Goal: Information Seeking & Learning: Learn about a topic

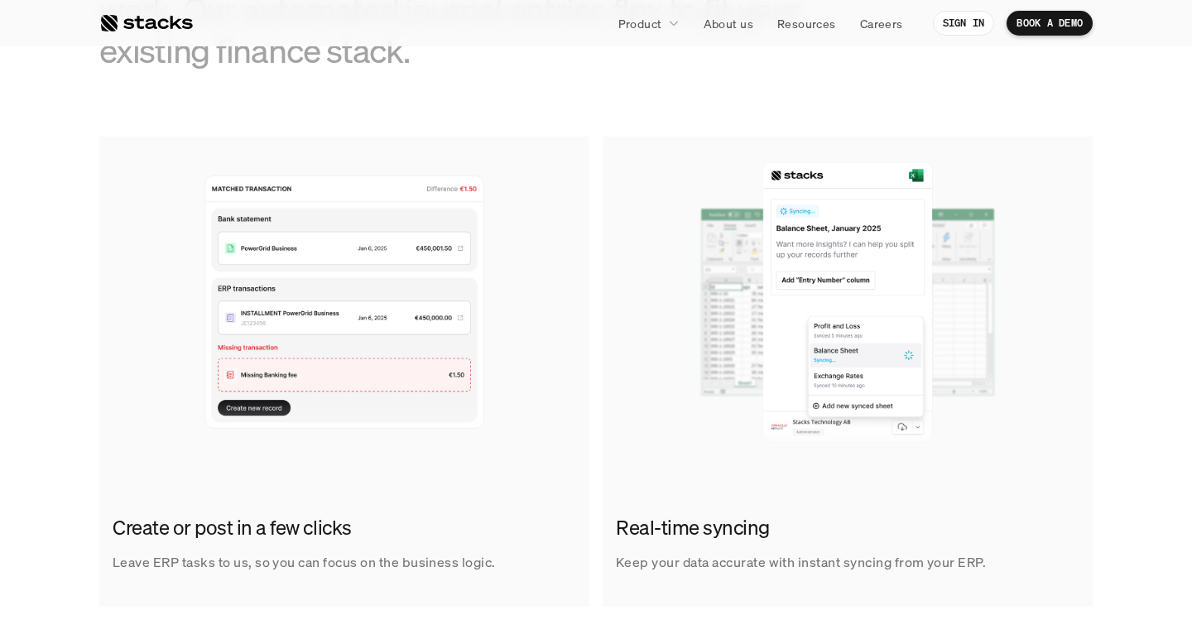
click at [736, 18] on p "About us" at bounding box center [729, 23] width 50 height 17
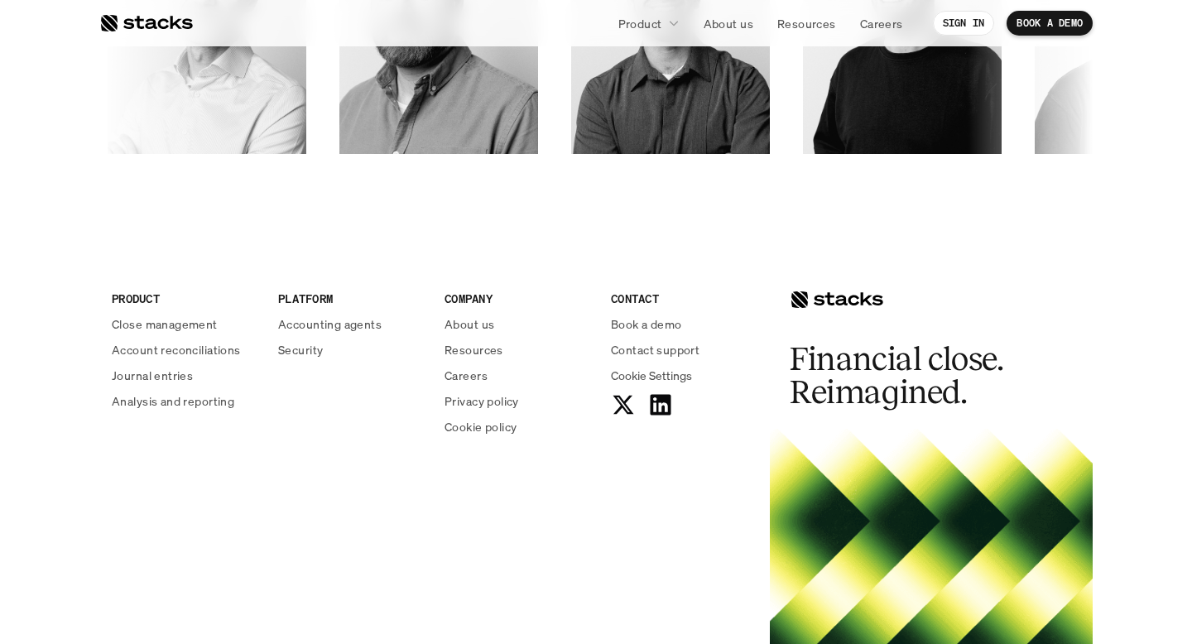
scroll to position [2849, 0]
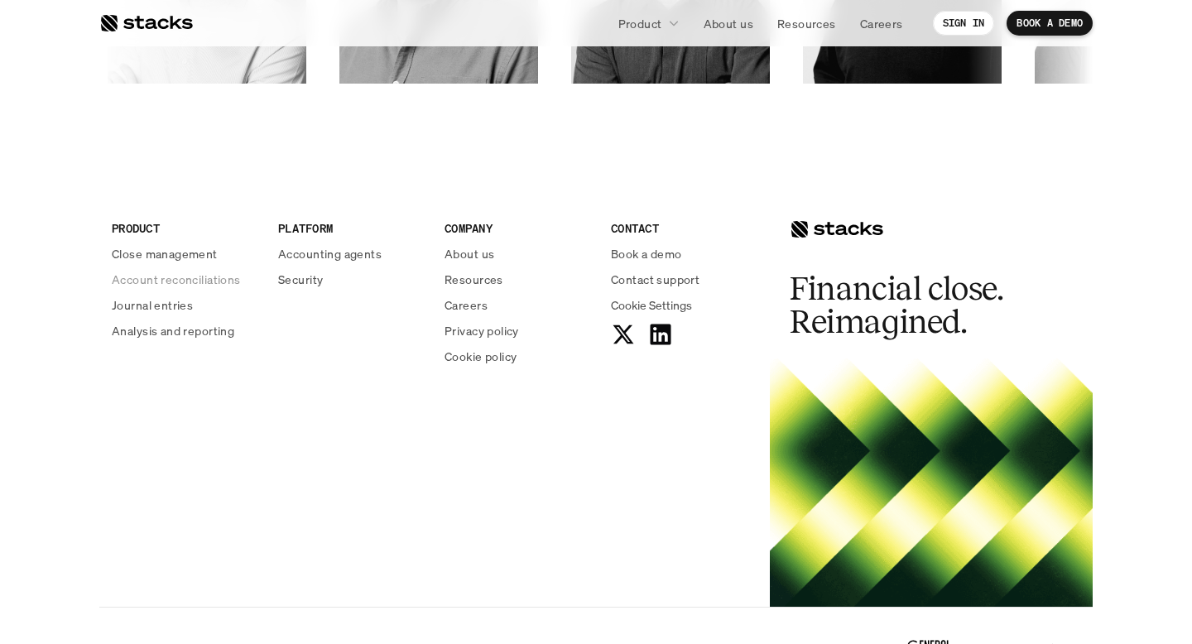
click at [176, 278] on p "Account reconciliations" at bounding box center [176, 279] width 129 height 17
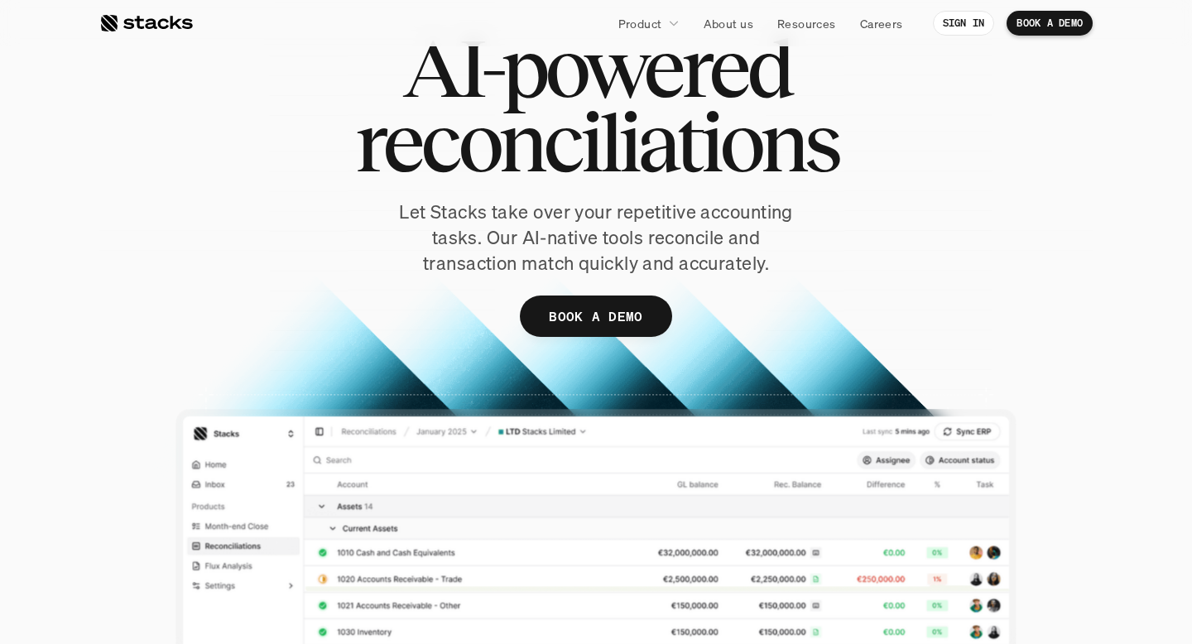
scroll to position [298, 0]
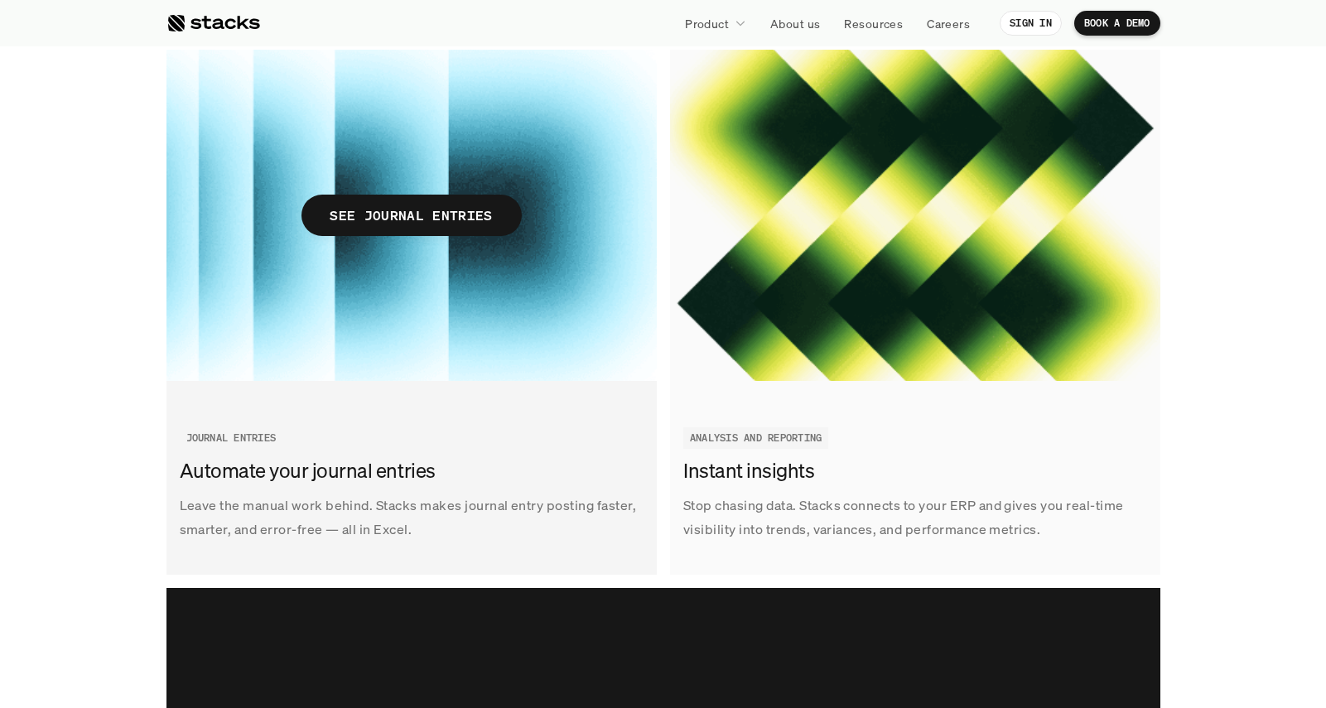
scroll to position [2351, 0]
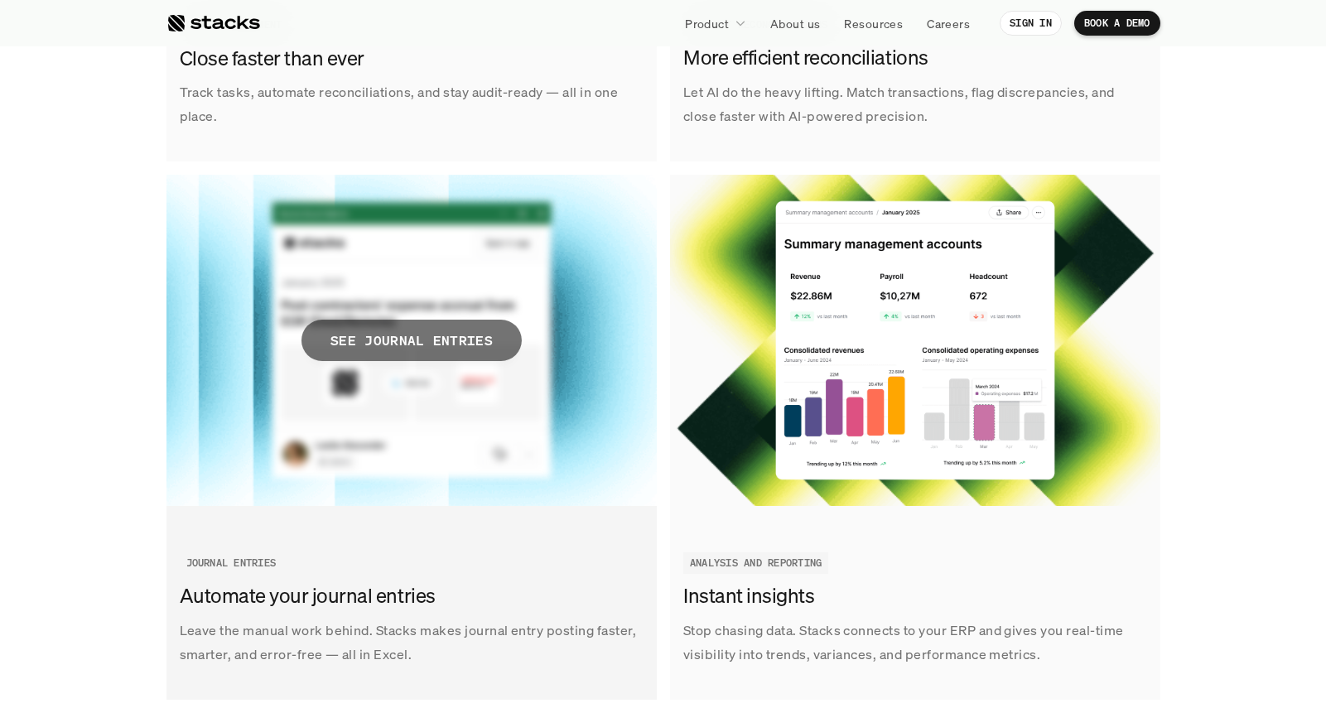
click at [472, 334] on p "SEE JOURNAL ENTRIES" at bounding box center [411, 341] width 162 height 24
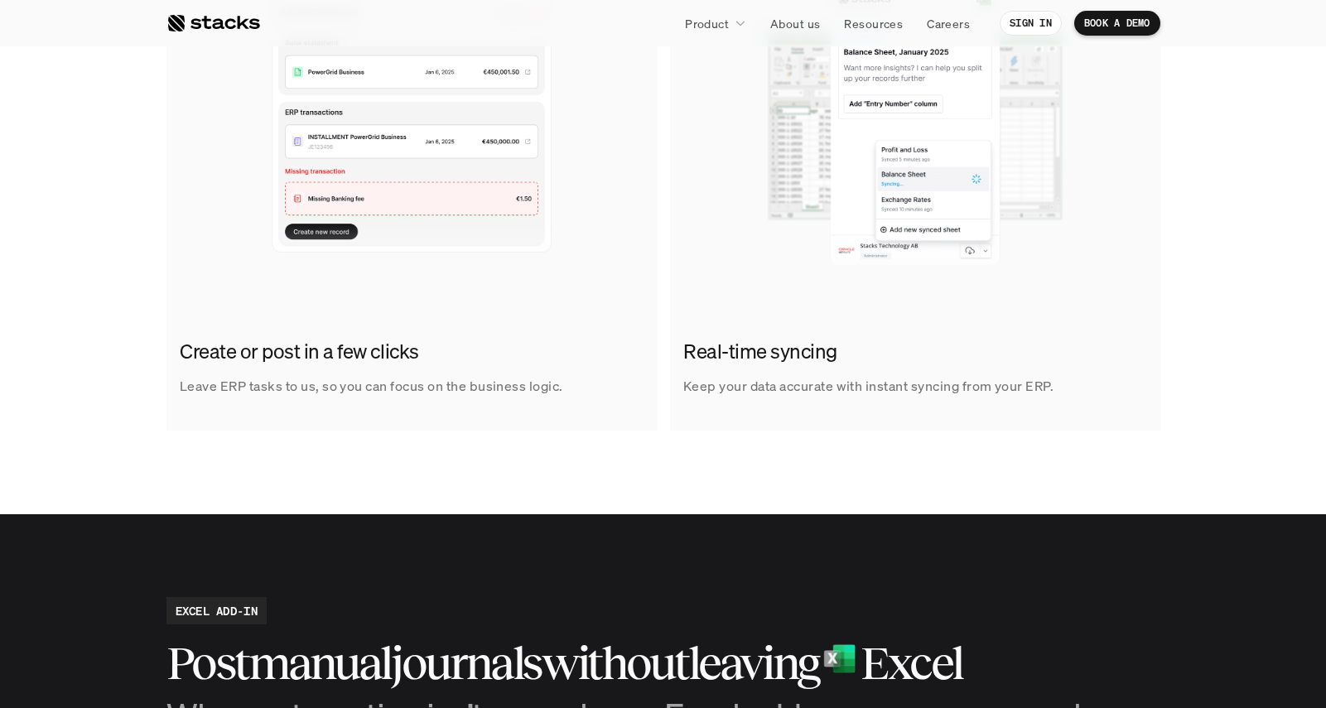
scroll to position [1014, 0]
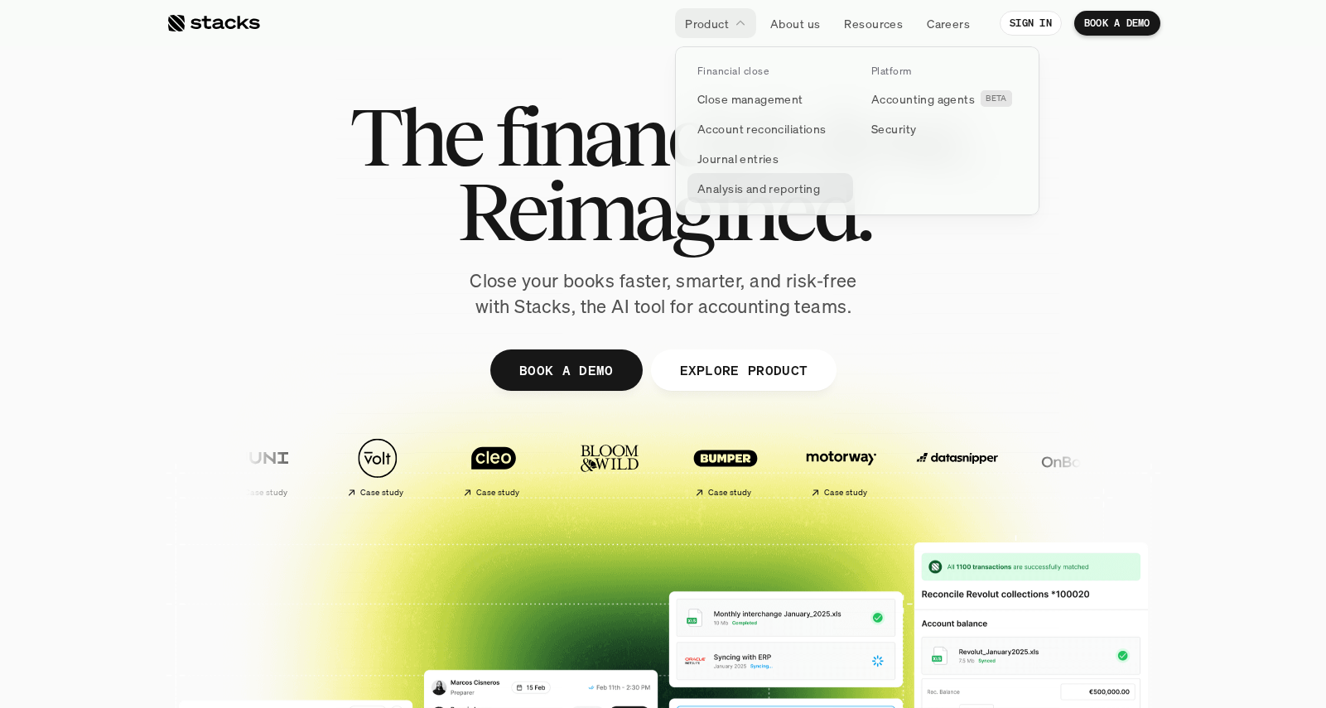
click at [725, 185] on p "Analysis and reporting" at bounding box center [758, 188] width 123 height 17
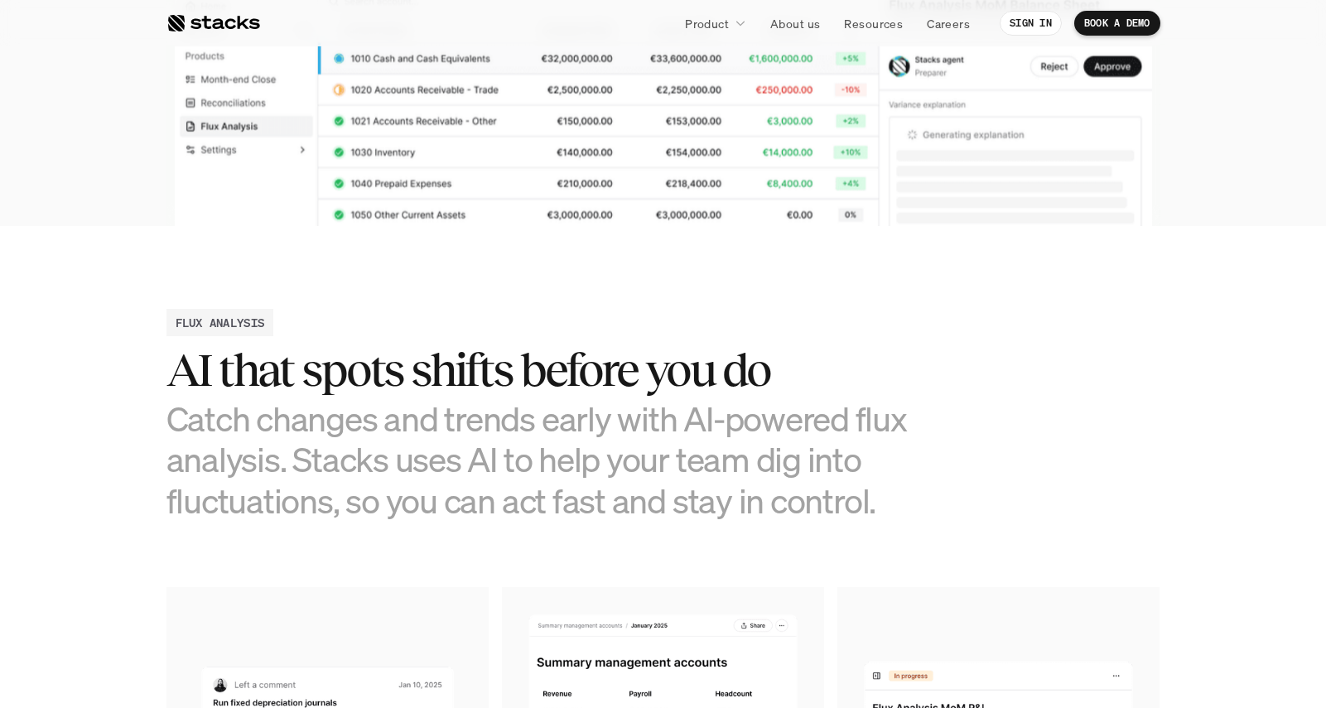
scroll to position [263, 0]
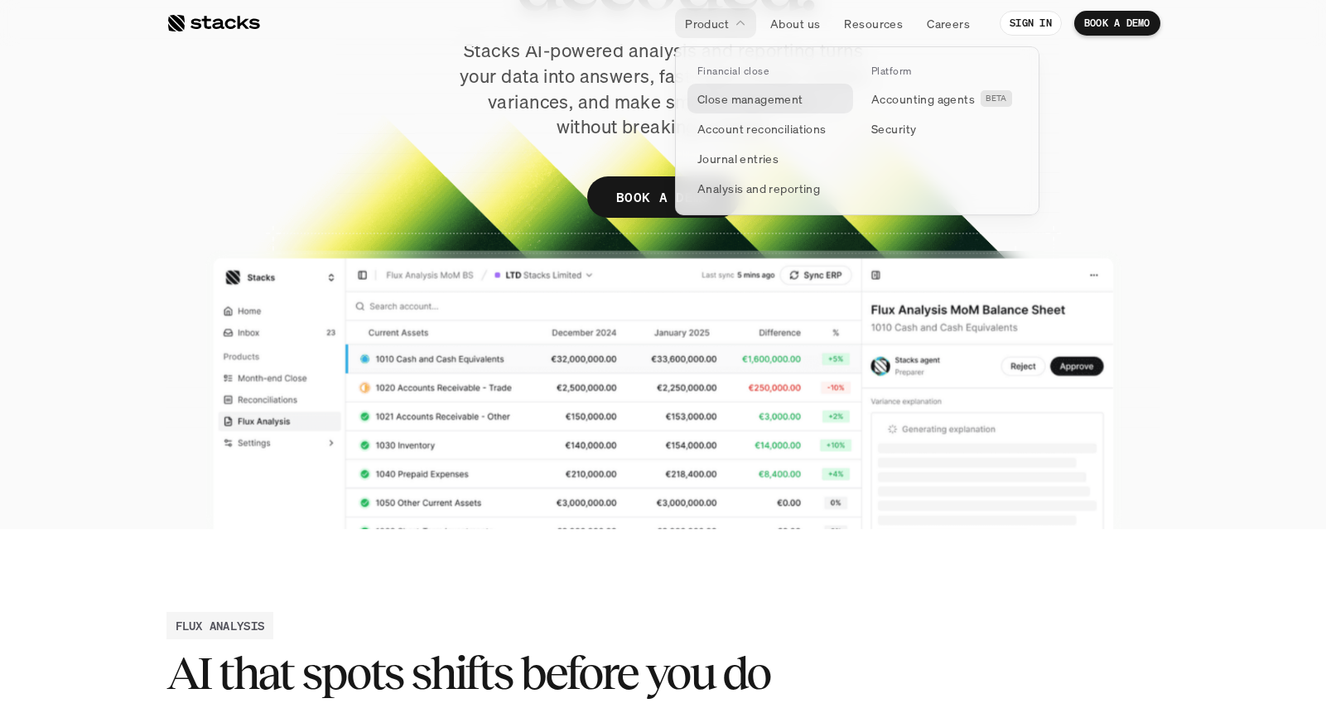
click at [744, 100] on p "Close management" at bounding box center [750, 98] width 106 height 17
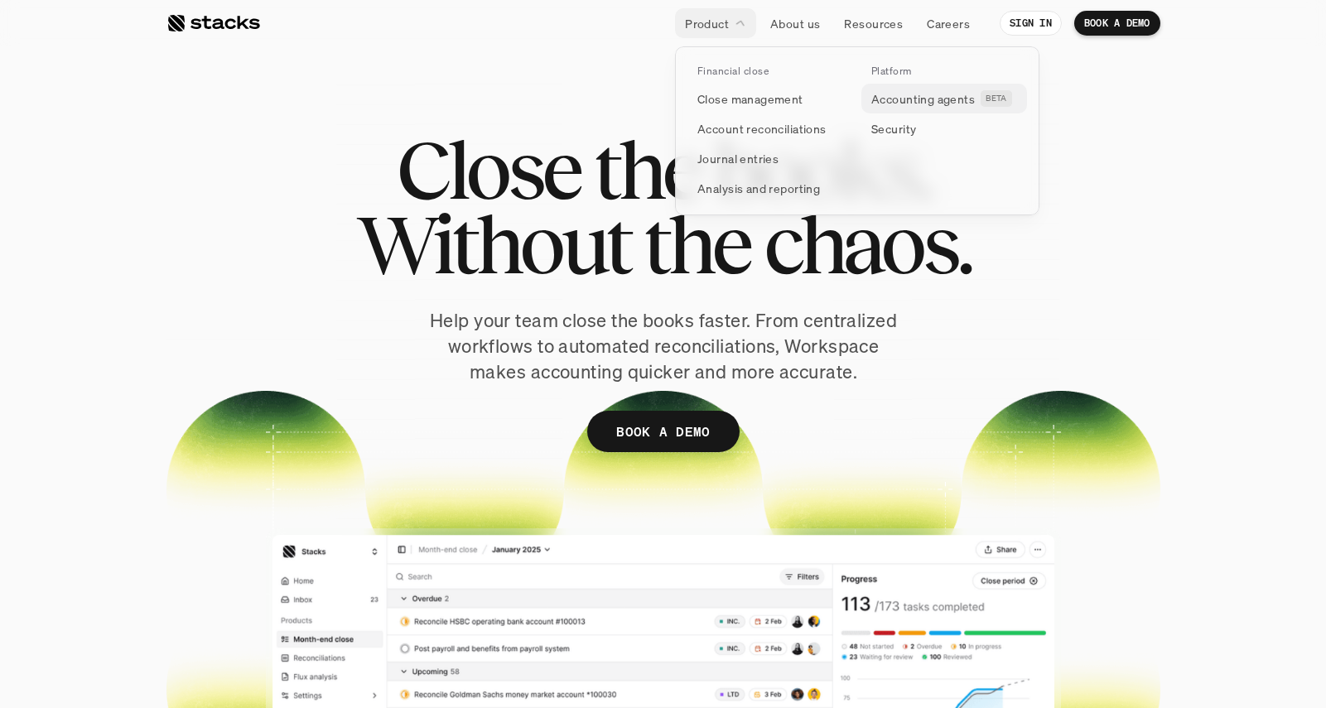
click at [918, 96] on p "Accounting agents" at bounding box center [922, 98] width 103 height 17
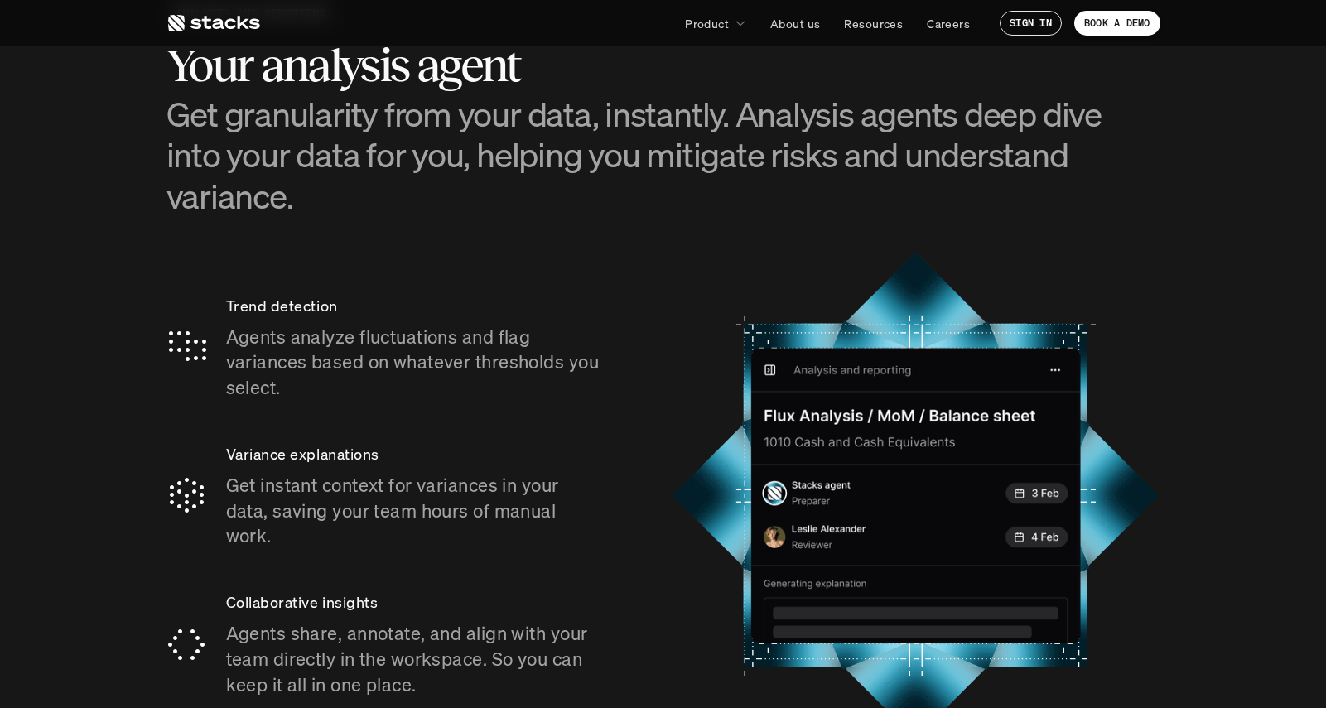
scroll to position [2725, 0]
